Goal: Answer question/provide support: Share knowledge or assist other users

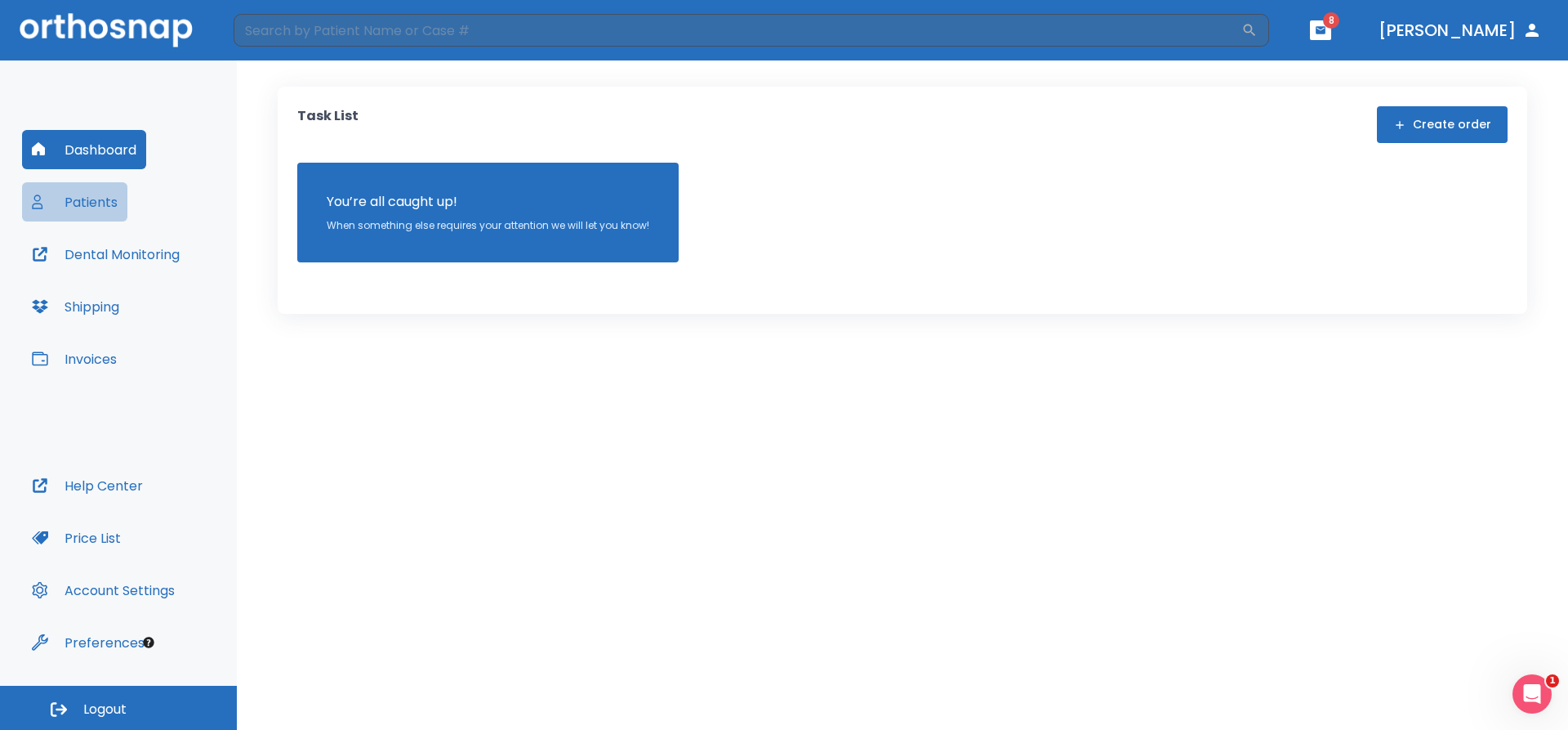
click at [107, 206] on button "Patients" at bounding box center [75, 201] width 106 height 39
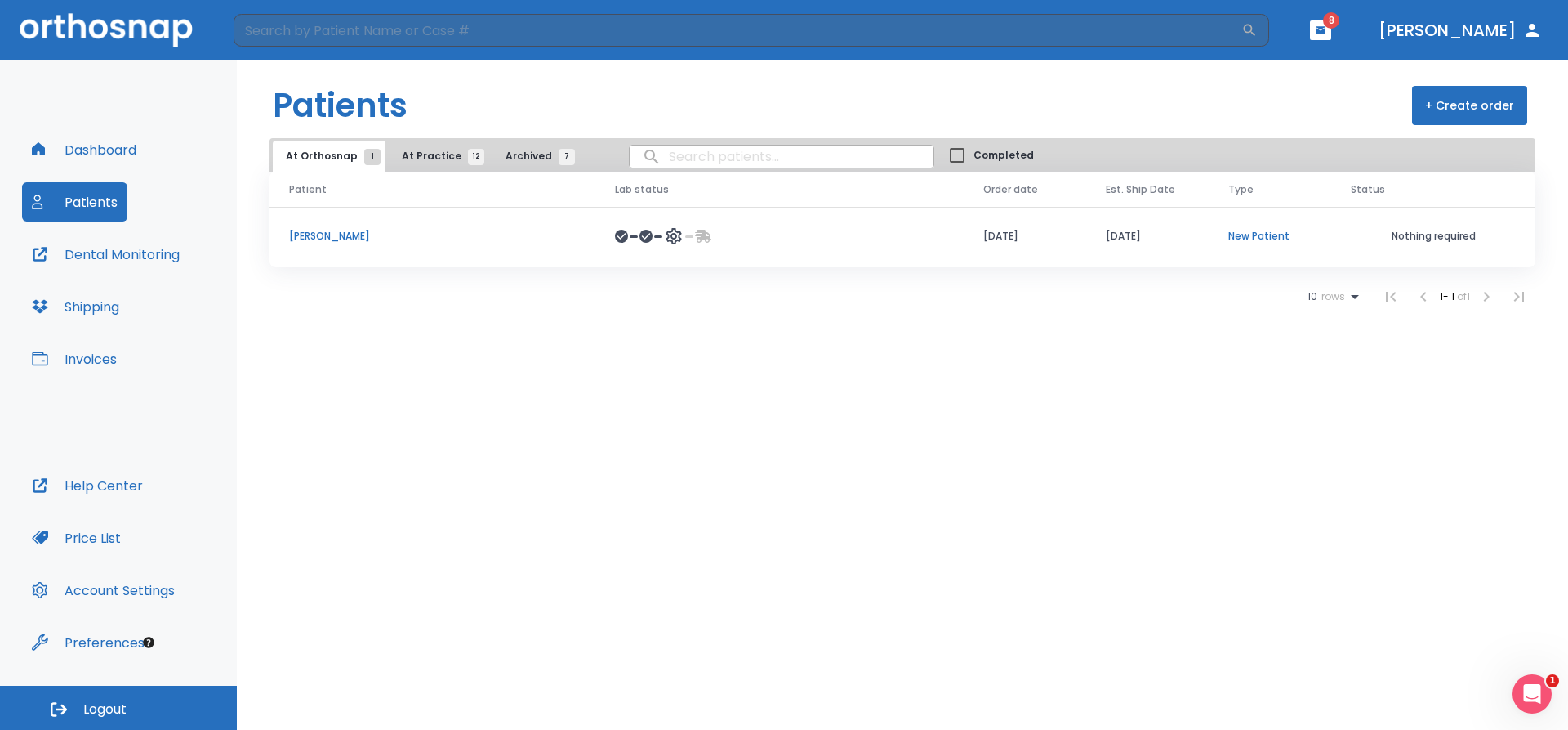
click at [321, 231] on p "[PERSON_NAME]" at bounding box center [433, 236] width 287 height 15
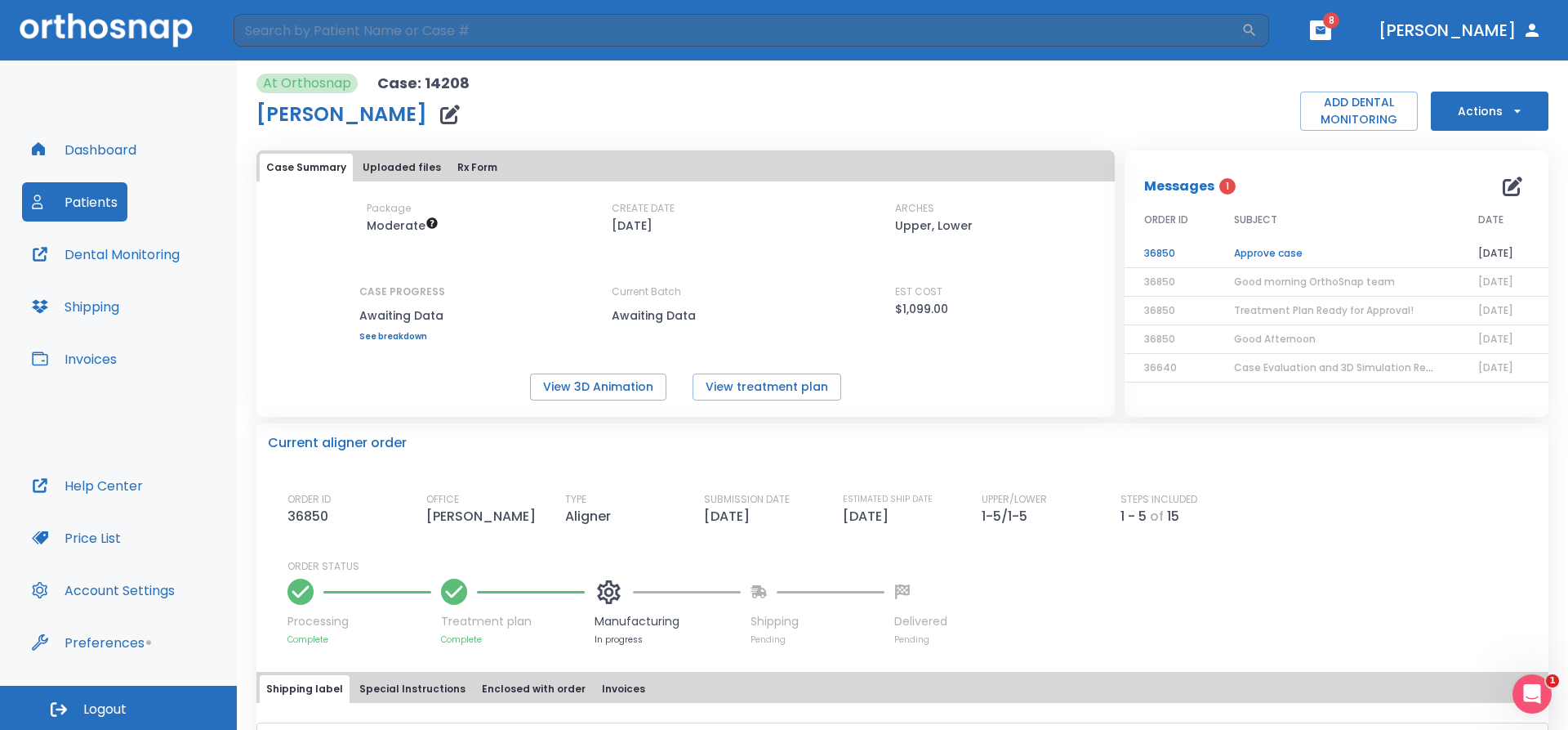
click at [1251, 251] on td "Approve case" at bounding box center [1337, 253] width 244 height 29
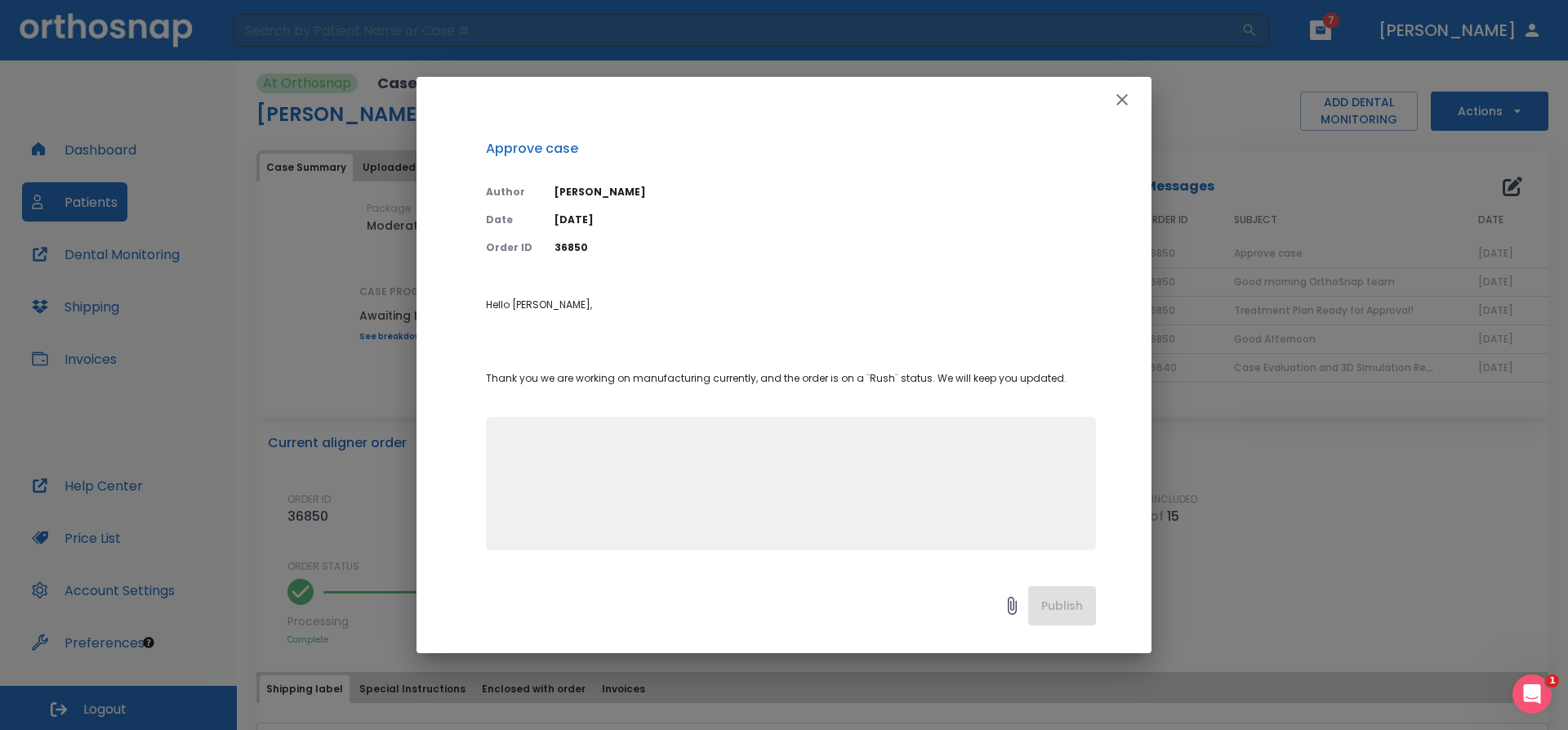
click at [862, 466] on textarea at bounding box center [791, 490] width 590 height 113
type textarea "we appreciate your time thanks Orthosnap team"
click at [1050, 616] on button "Publish" at bounding box center [1063, 605] width 68 height 39
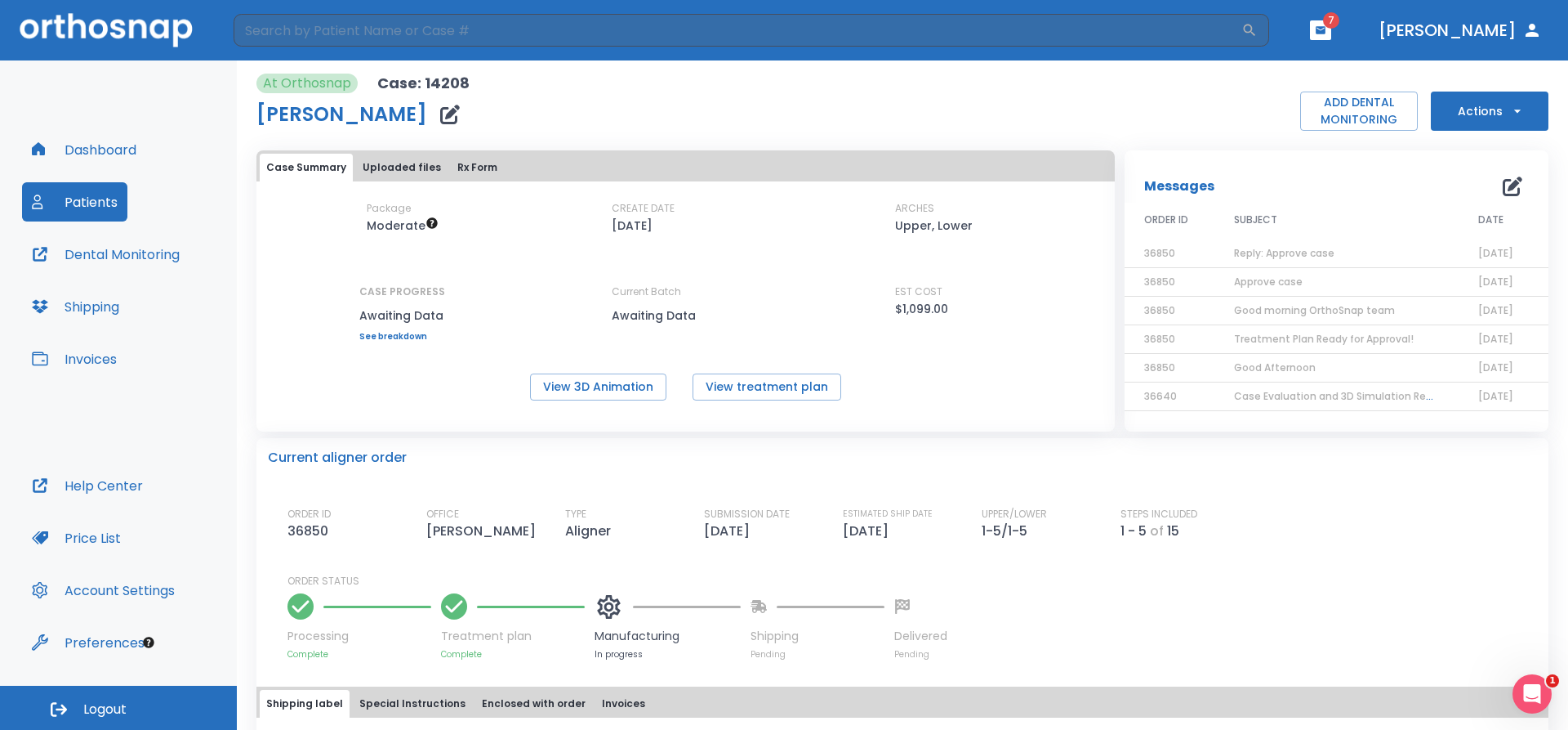
click at [94, 205] on button "Patients" at bounding box center [75, 201] width 106 height 39
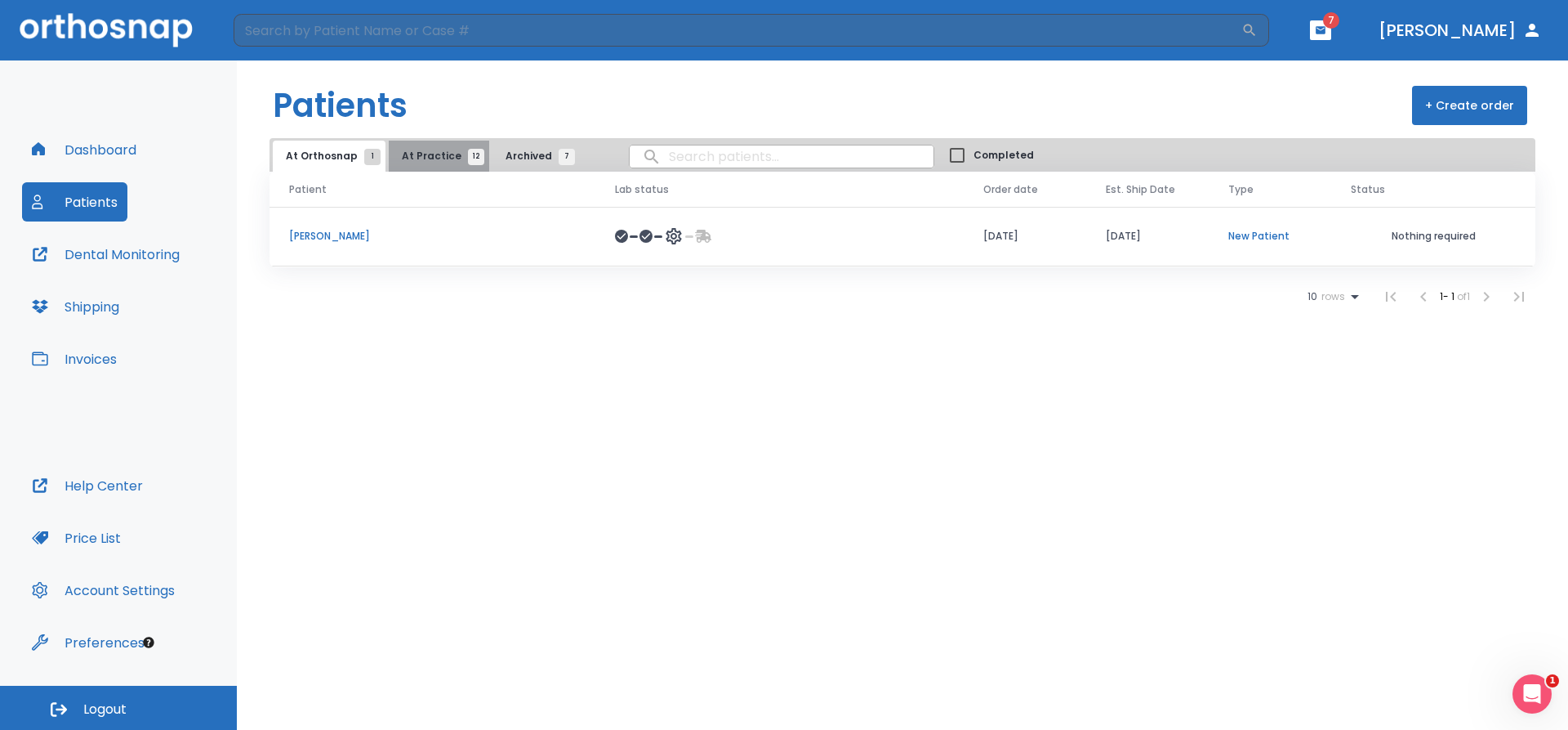
click at [468, 157] on span "12" at bounding box center [476, 157] width 16 height 16
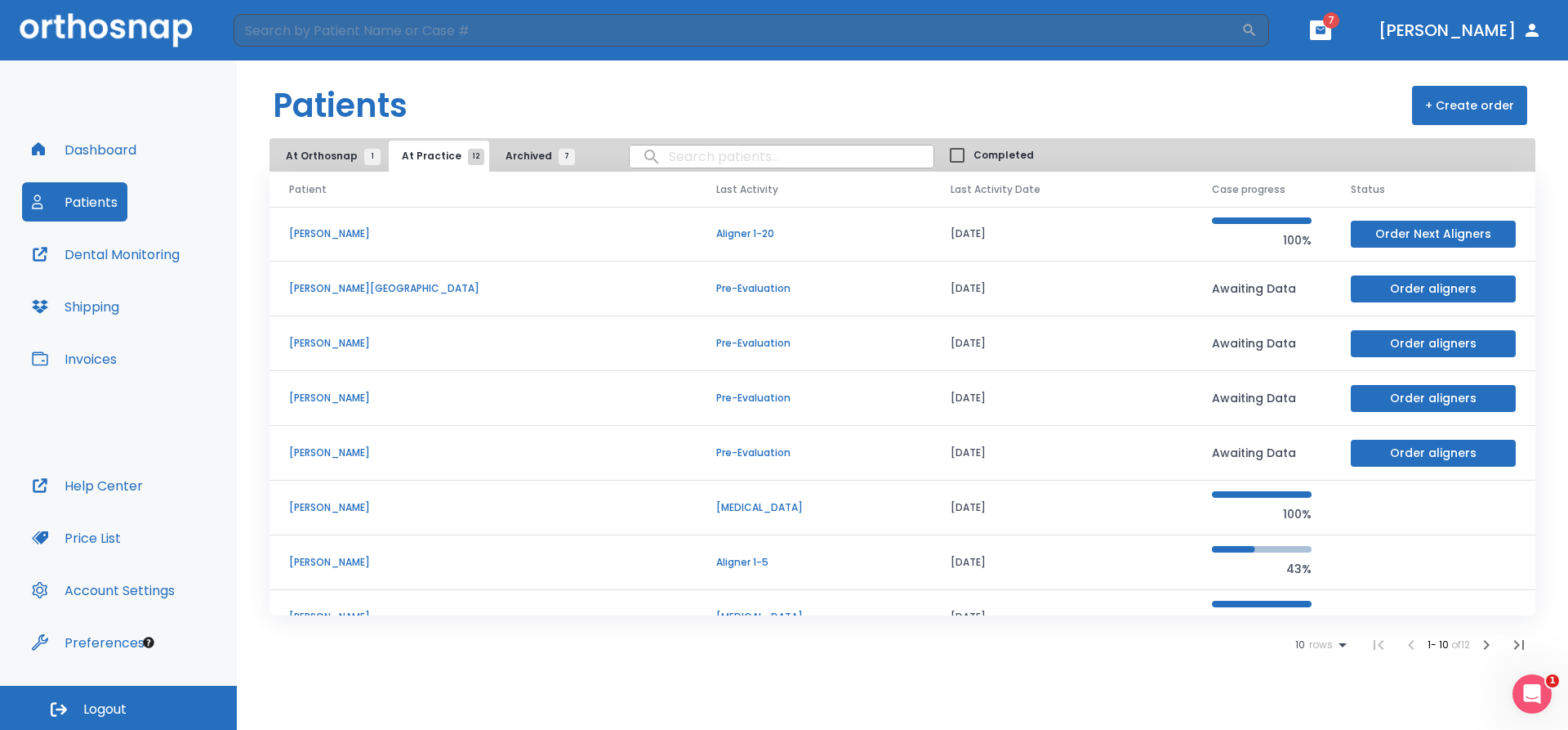
click at [360, 289] on p "[PERSON_NAME][GEOGRAPHIC_DATA]" at bounding box center [484, 288] width 388 height 15
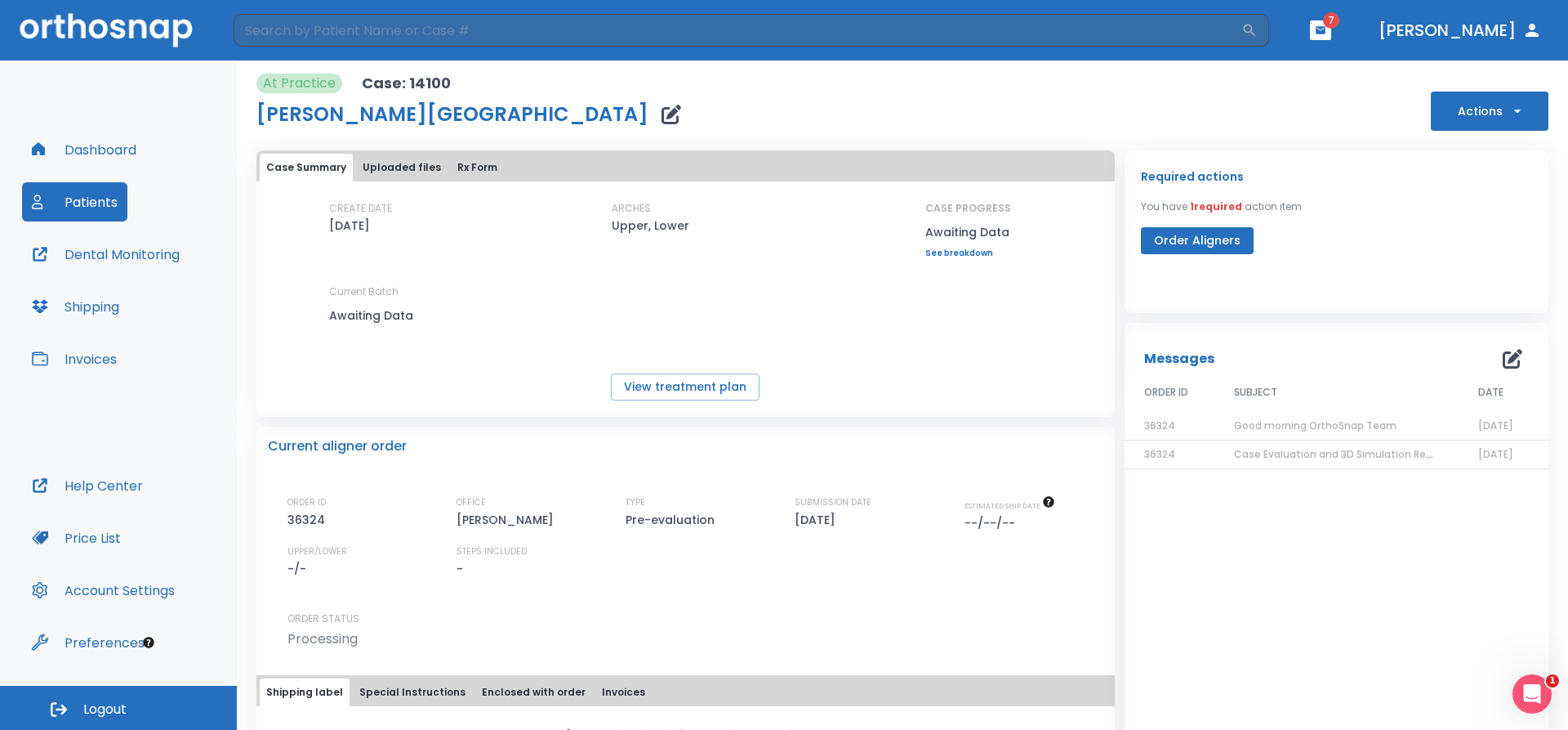
click at [1311, 422] on span "Good morning OrthoSnap Team" at bounding box center [1316, 426] width 163 height 14
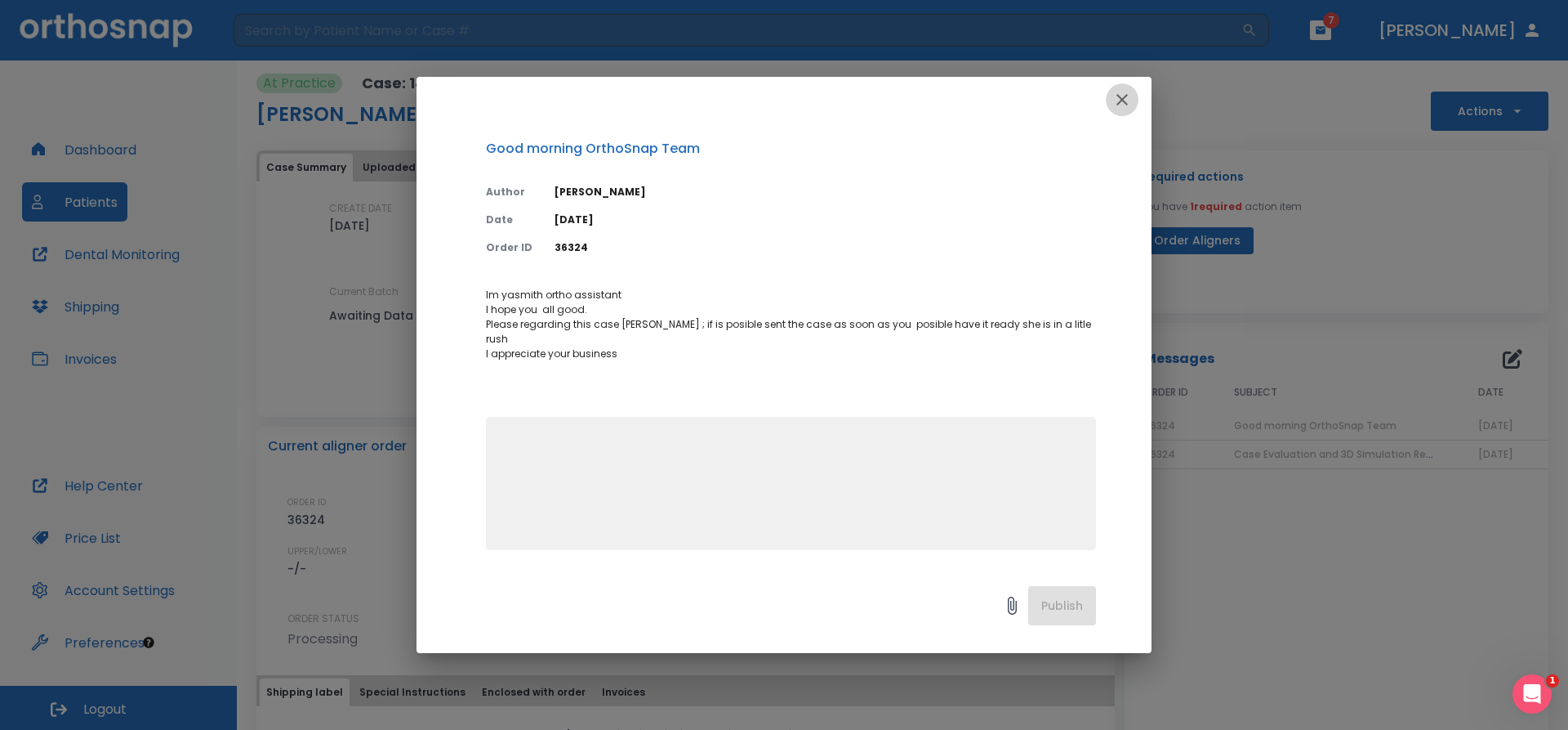
click at [1116, 99] on icon "button" at bounding box center [1122, 100] width 20 height 20
